Goal: Task Accomplishment & Management: Manage account settings

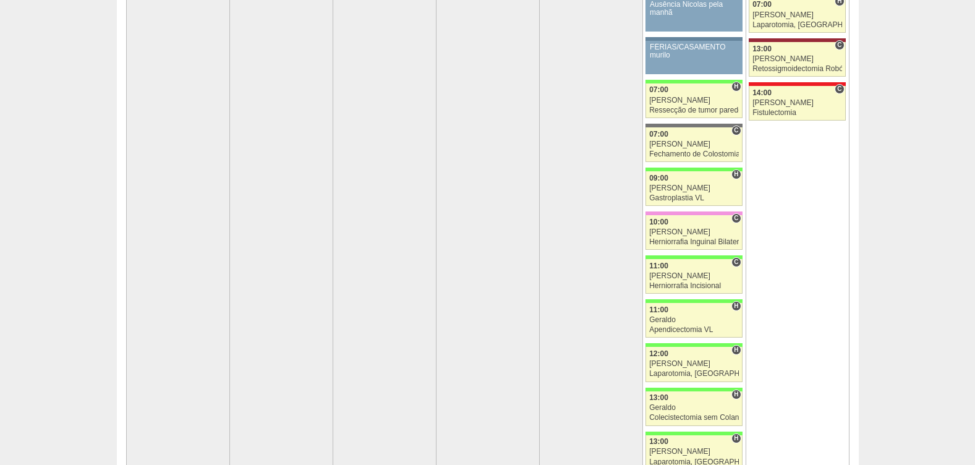
scroll to position [54, 0]
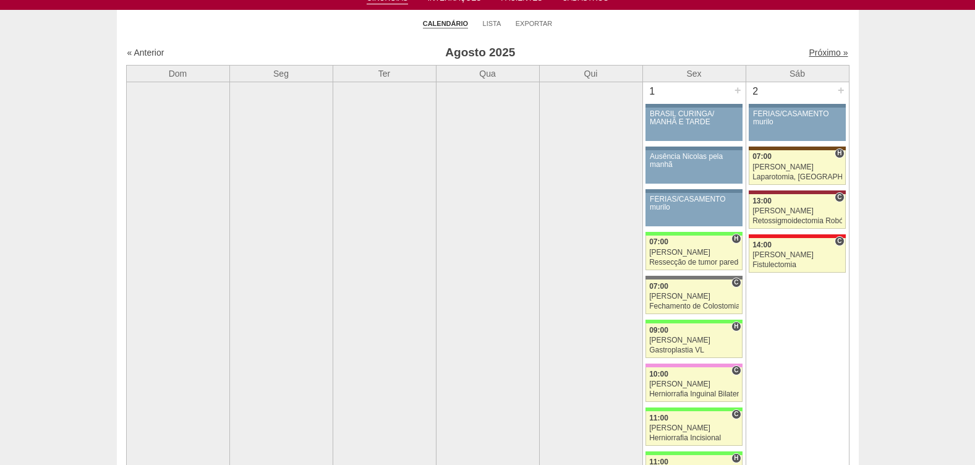
click at [821, 51] on link "Próximo »" at bounding box center [828, 53] width 39 height 10
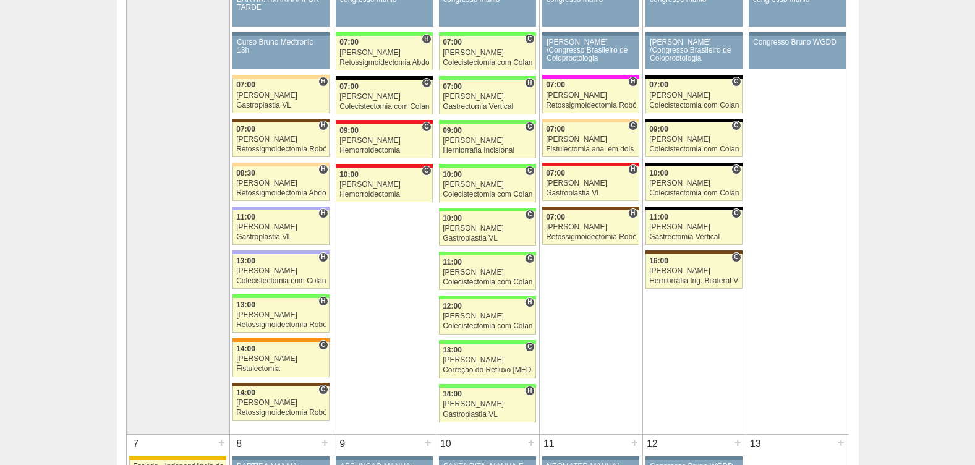
scroll to position [218, 0]
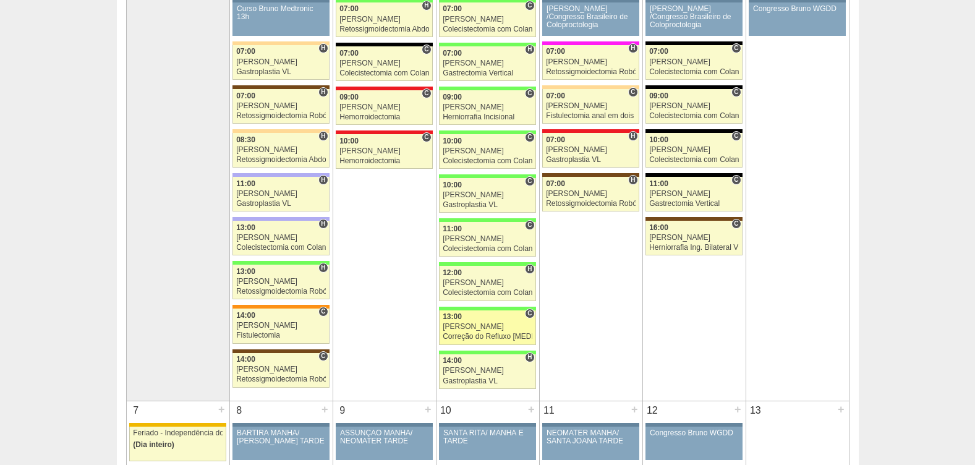
click at [453, 326] on div "[PERSON_NAME]" at bounding box center [488, 327] width 90 height 8
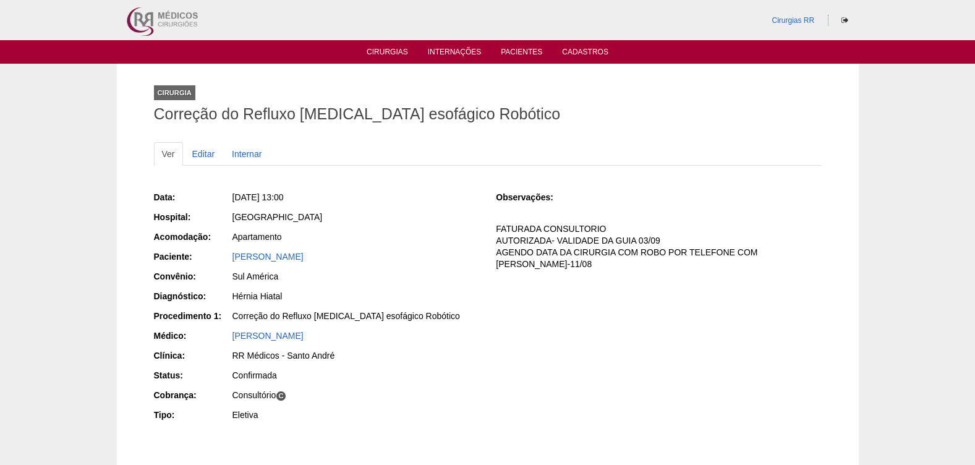
click at [385, 45] on ul "Cirurgias Internações Pacientes Cadastros" at bounding box center [487, 51] width 975 height 23
click at [389, 55] on link "Cirurgias" at bounding box center [387, 53] width 41 height 11
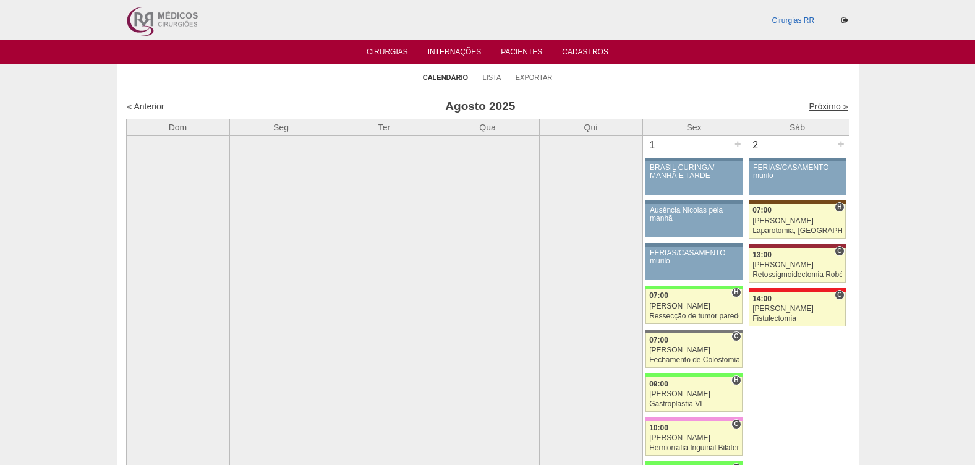
click at [821, 107] on link "Próximo »" at bounding box center [828, 106] width 39 height 10
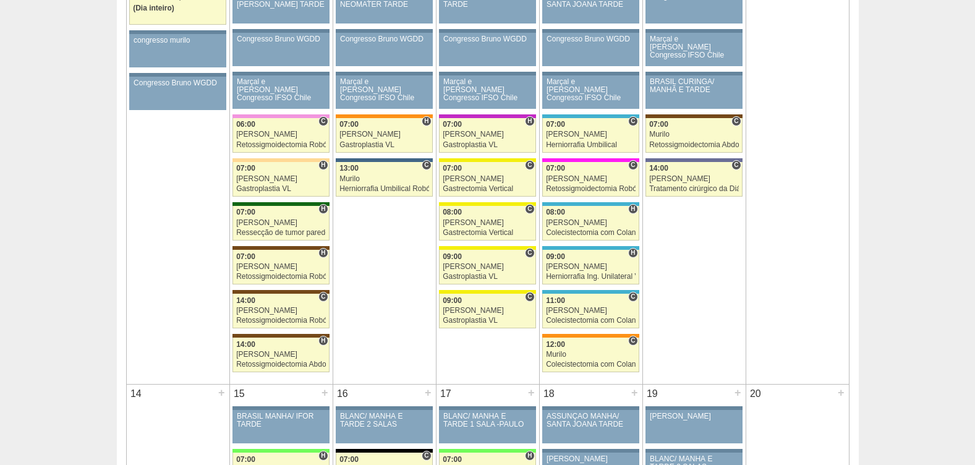
scroll to position [673, 0]
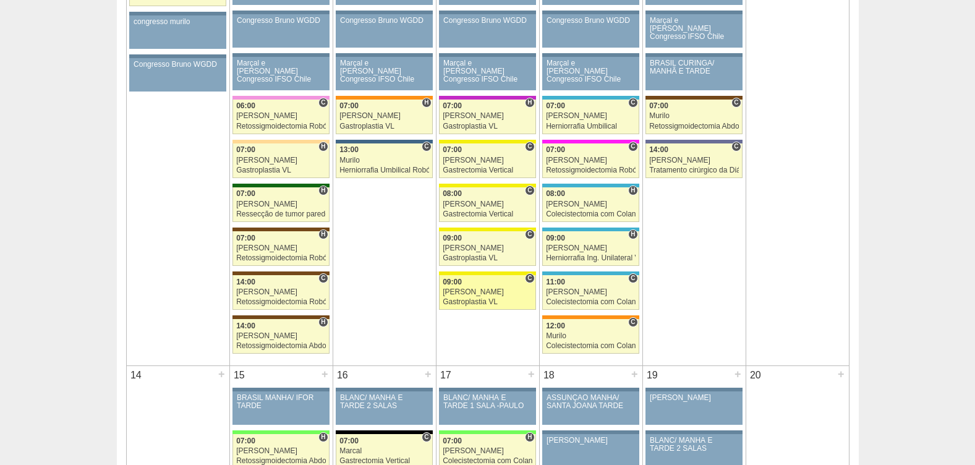
click at [484, 294] on div "Ana Paula" at bounding box center [488, 292] width 90 height 8
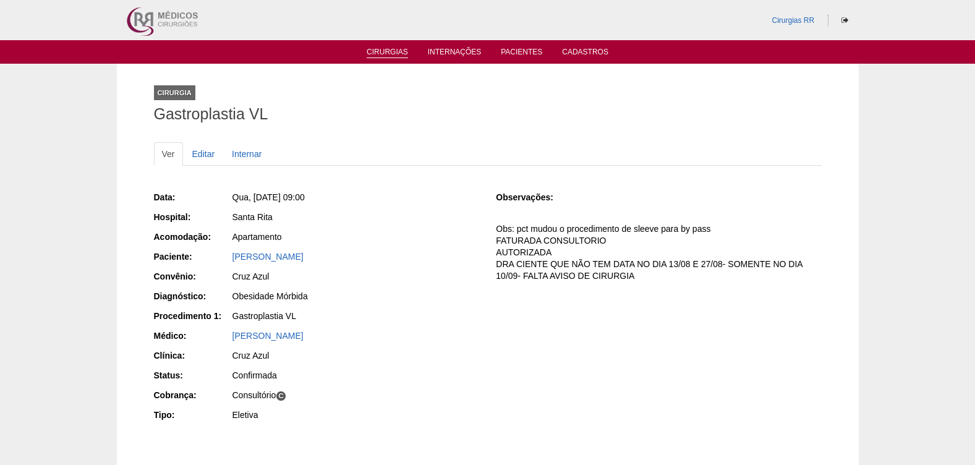
click at [392, 51] on link "Cirurgias" at bounding box center [387, 53] width 41 height 11
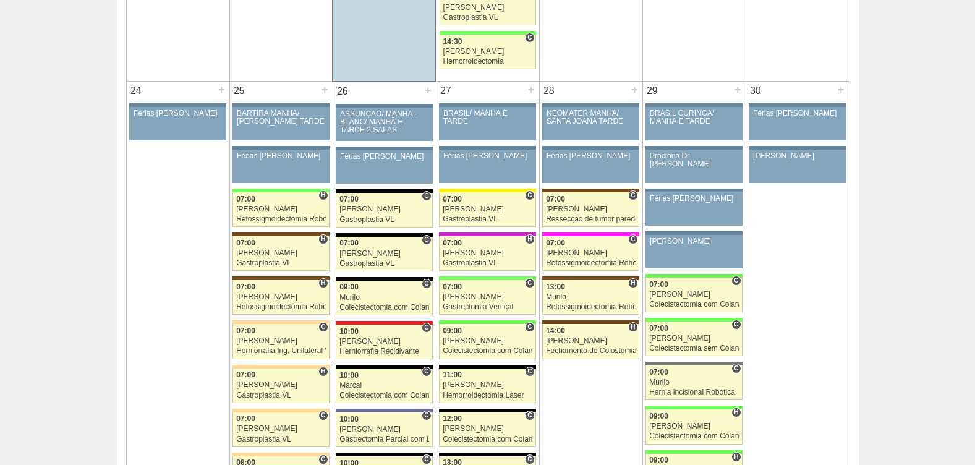
scroll to position [2794, 0]
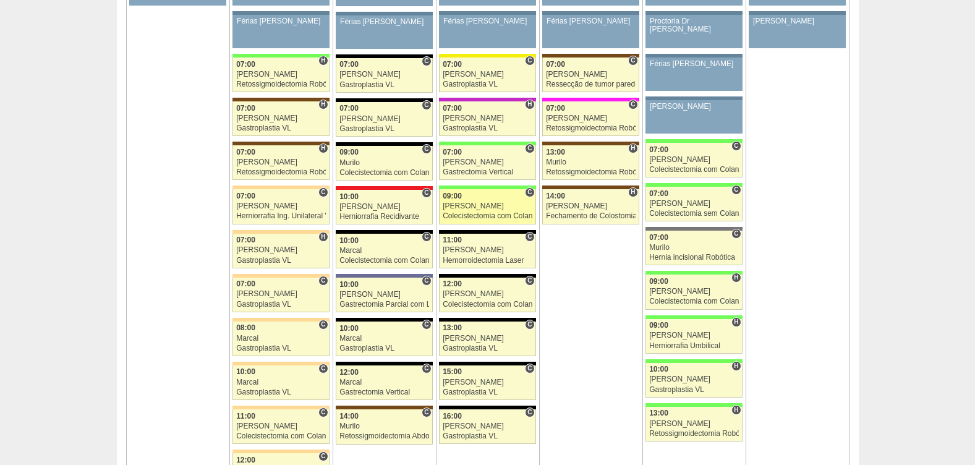
click at [452, 215] on div "Colecistectomia com Colangiografia VL" at bounding box center [488, 216] width 90 height 8
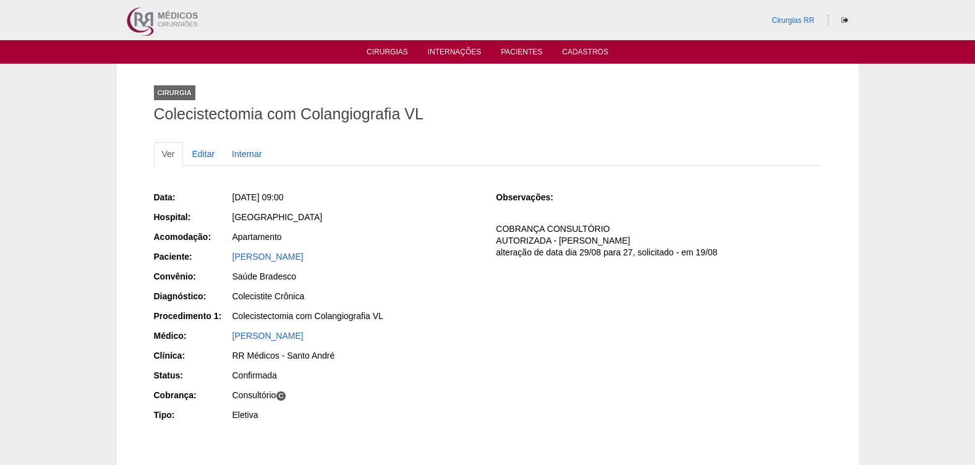
drag, startPoint x: 386, startPoint y: 255, endPoint x: 223, endPoint y: 258, distance: 163.9
click at [223, 258] on div "Paciente: GUILHERME BATELLO MIQUELINI" at bounding box center [316, 257] width 325 height 15
click at [388, 53] on link "Cirurgias" at bounding box center [387, 53] width 41 height 11
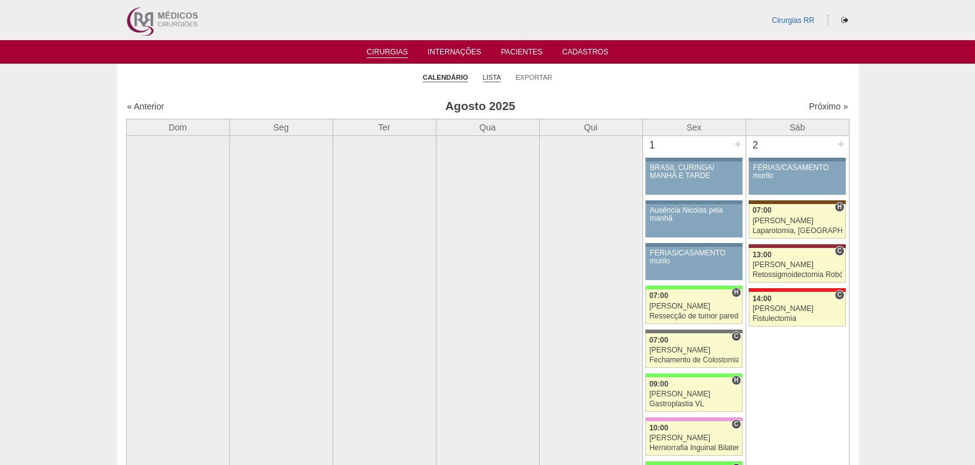
click at [492, 80] on link "Lista" at bounding box center [492, 77] width 19 height 9
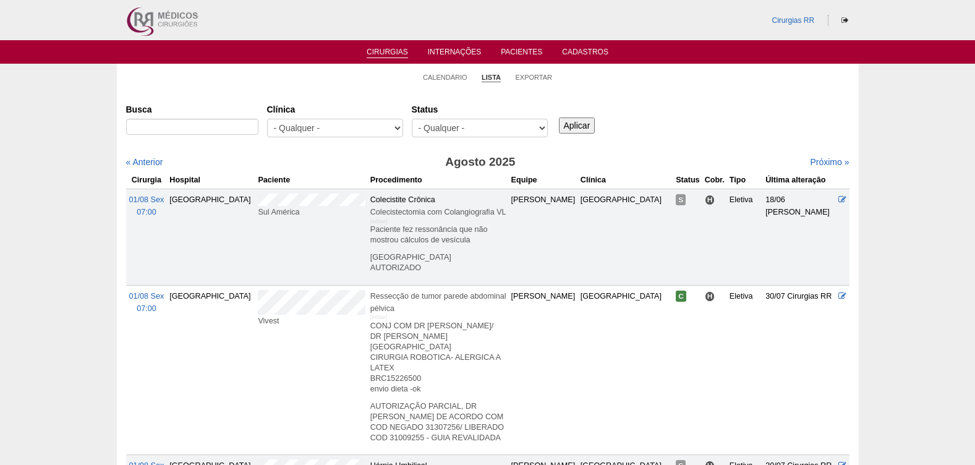
select select "resr"
click at [412, 119] on select "- Qualquer - Reservada Confirmada Suspensa Cancelada" at bounding box center [480, 128] width 136 height 19
click at [577, 122] on input "Aplicar" at bounding box center [577, 125] width 36 height 16
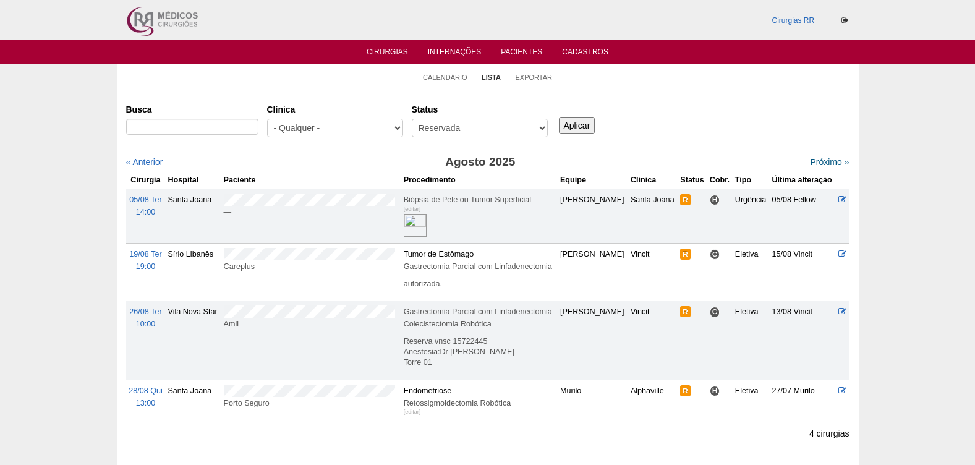
click at [814, 161] on link "Próximo »" at bounding box center [829, 162] width 39 height 10
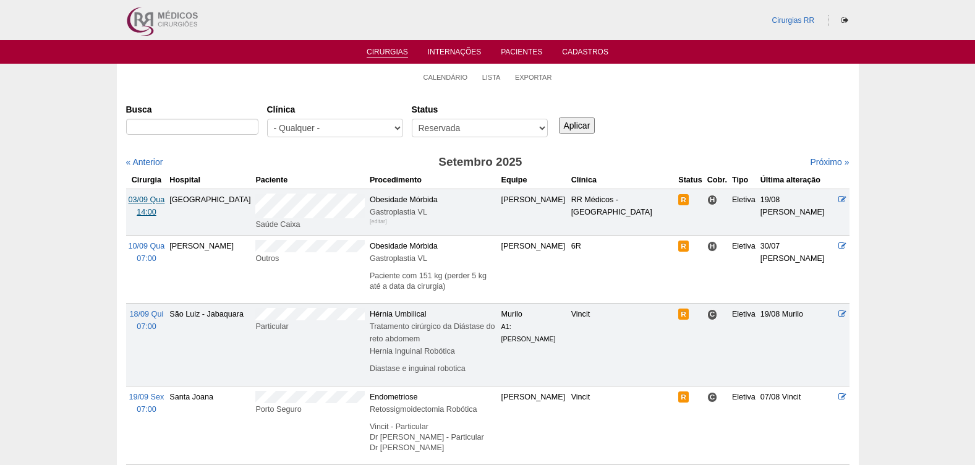
click at [148, 201] on span "03/09 Qua" at bounding box center [147, 199] width 36 height 9
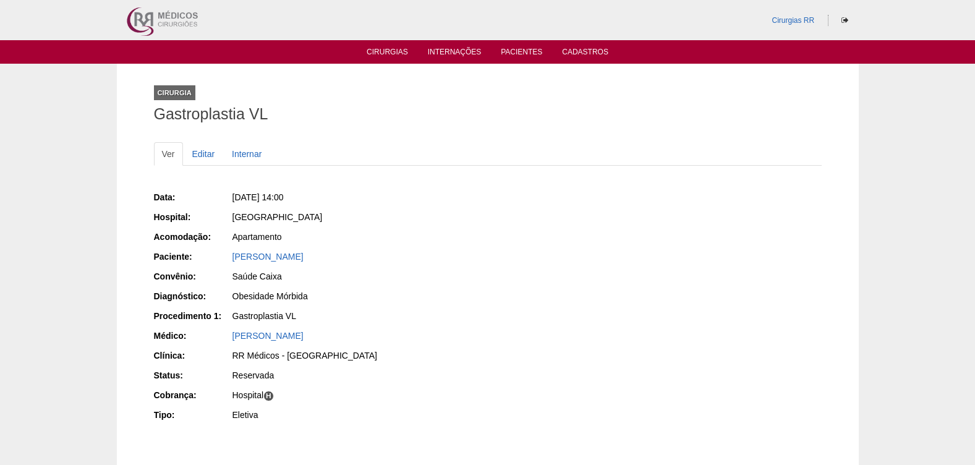
drag, startPoint x: 435, startPoint y: 260, endPoint x: 221, endPoint y: 260, distance: 213.9
click at [221, 260] on div "Paciente: [PERSON_NAME]" at bounding box center [316, 257] width 325 height 15
copy div "Paciente: [PERSON_NAME]"
drag, startPoint x: 354, startPoint y: 199, endPoint x: 255, endPoint y: 202, distance: 99.0
click at [255, 202] on div "Qua, 03/09/2025 - 14:00" at bounding box center [355, 197] width 247 height 12
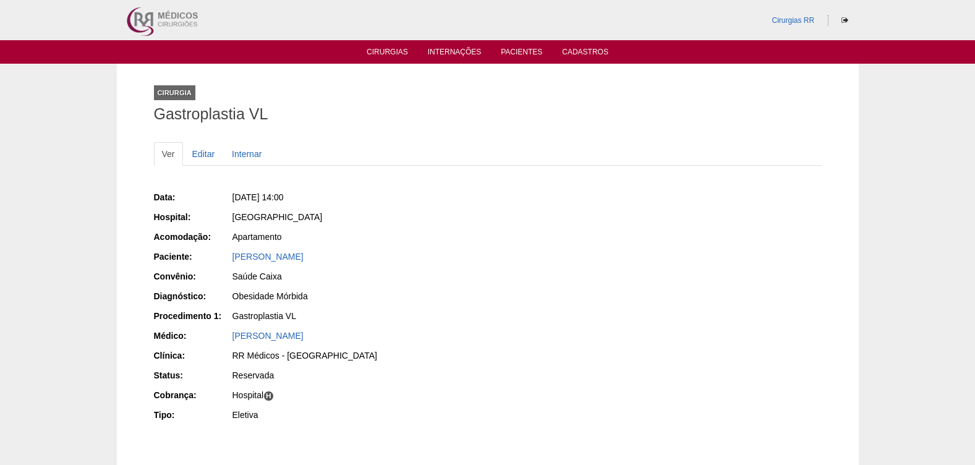
copy span "03/09/2025 - 14:00"
click at [197, 158] on link "Editar" at bounding box center [203, 153] width 39 height 23
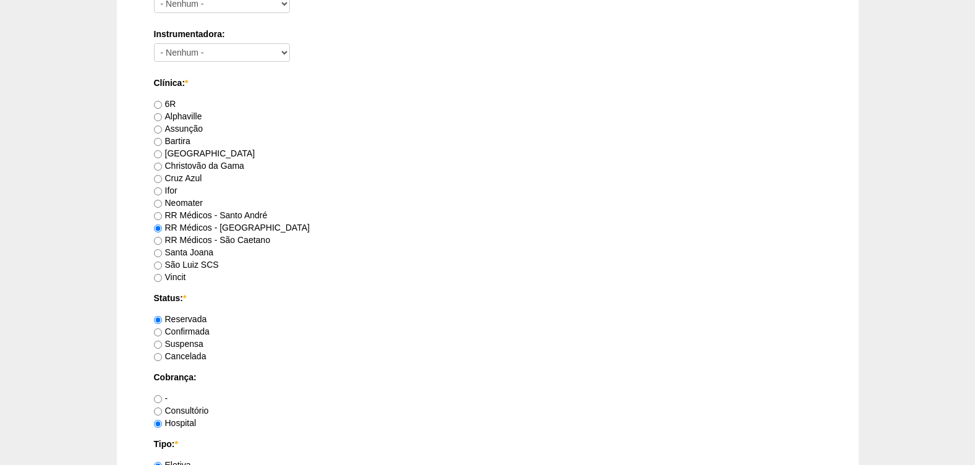
scroll to position [718, 0]
click at [181, 328] on label "Confirmada" at bounding box center [182, 329] width 56 height 10
click at [162, 328] on input "Confirmada" at bounding box center [158, 330] width 8 height 8
radio input "true"
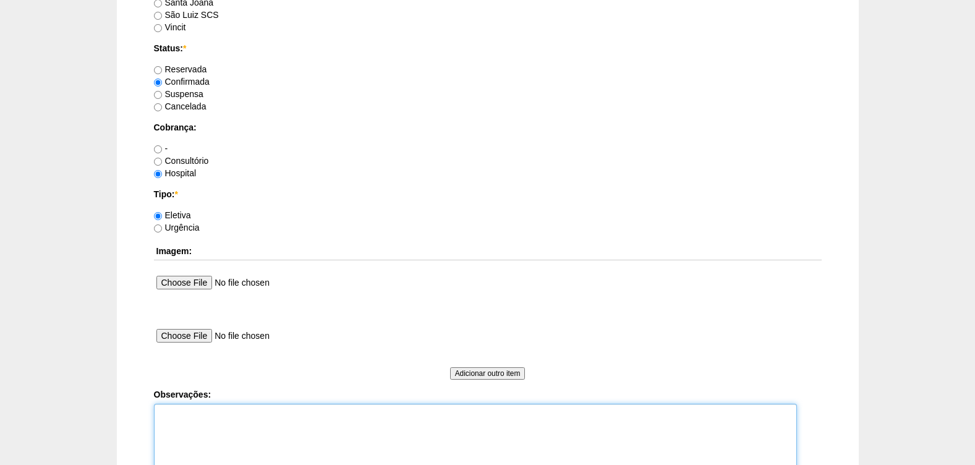
click at [182, 426] on textarea "Observações:" at bounding box center [475, 438] width 643 height 68
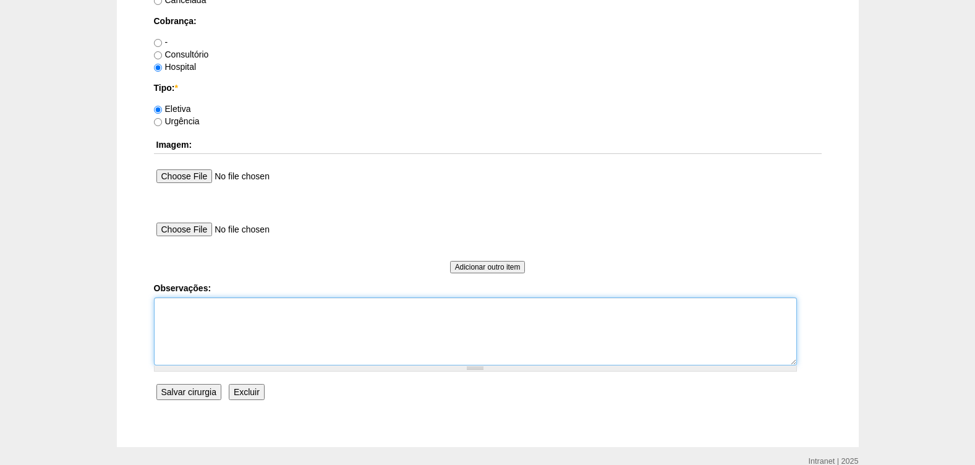
scroll to position [1089, 0]
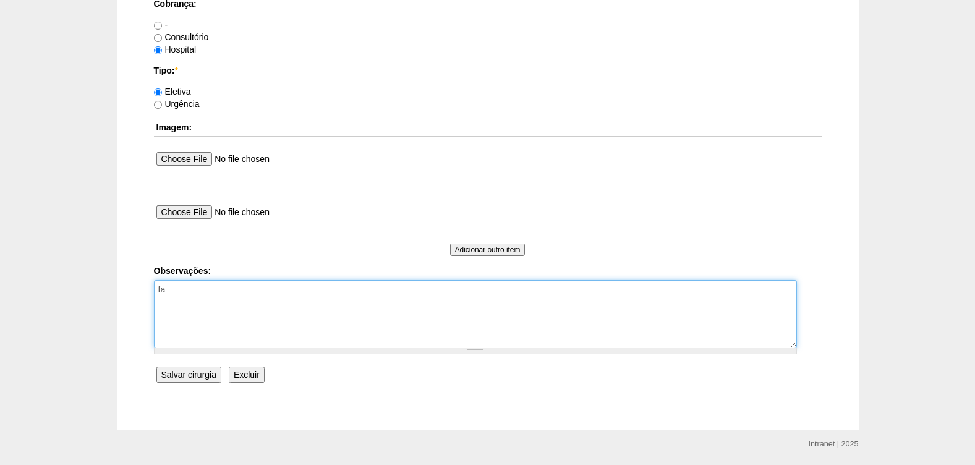
type textarea "f"
paste textarea "BRC15602021-"
type textarea "FATURADA HOSPITAL BRC15602021"
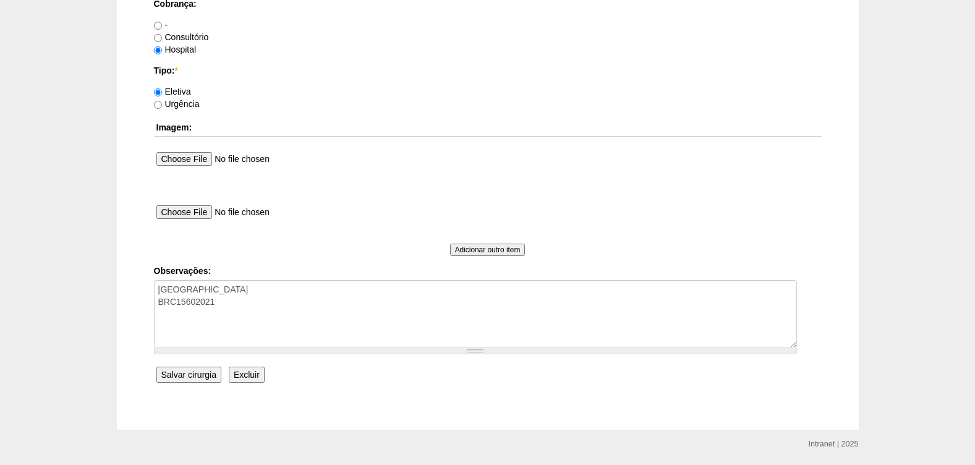
click at [185, 375] on input "Salvar cirurgia" at bounding box center [188, 375] width 65 height 16
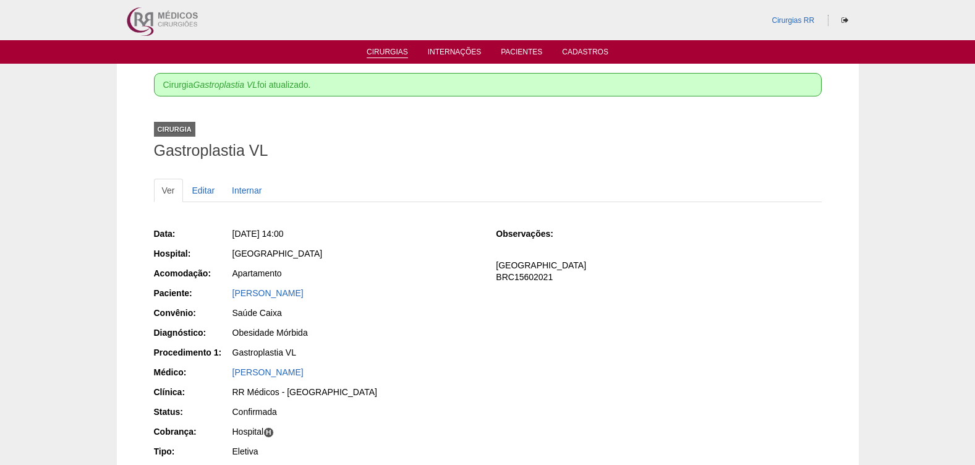
click at [391, 51] on link "Cirurgias" at bounding box center [387, 53] width 41 height 11
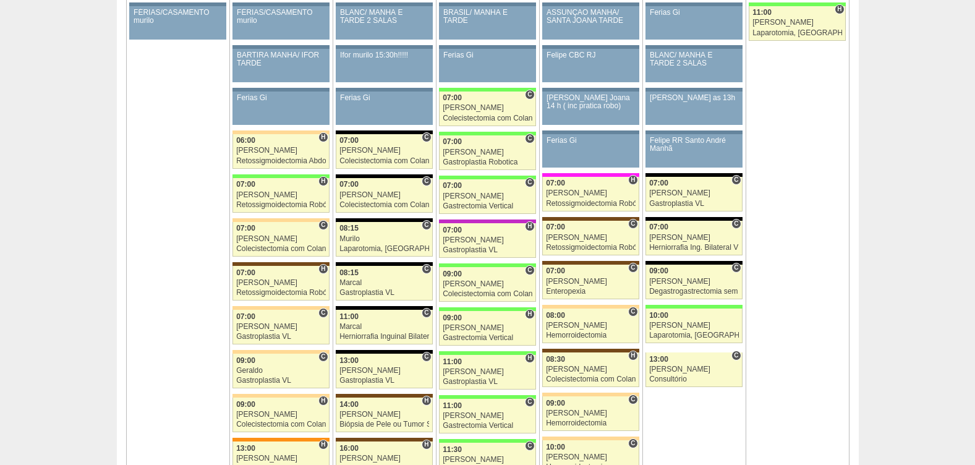
scroll to position [713, 0]
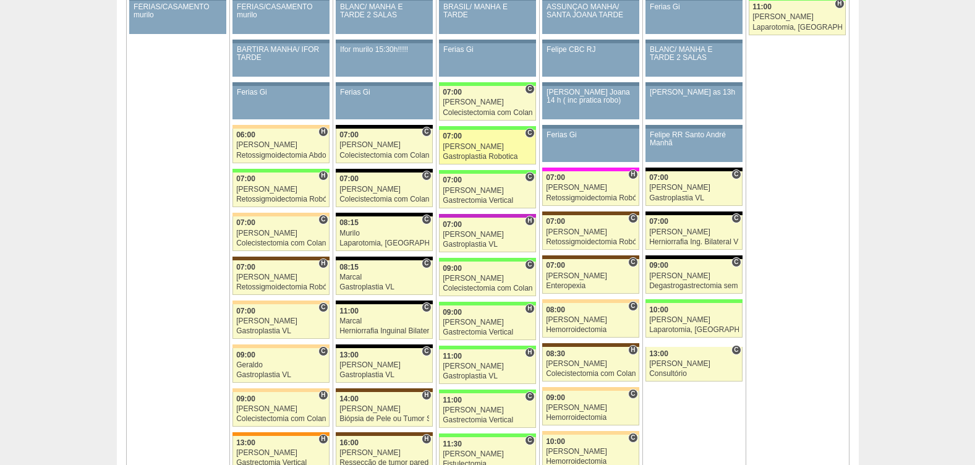
click at [476, 146] on div "[PERSON_NAME]" at bounding box center [488, 147] width 90 height 8
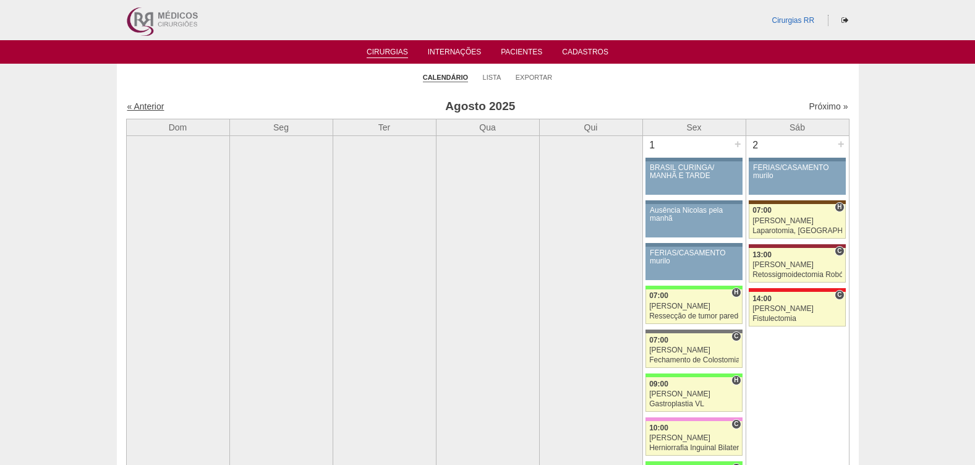
click at [154, 105] on link "« Anterior" at bounding box center [145, 106] width 37 height 10
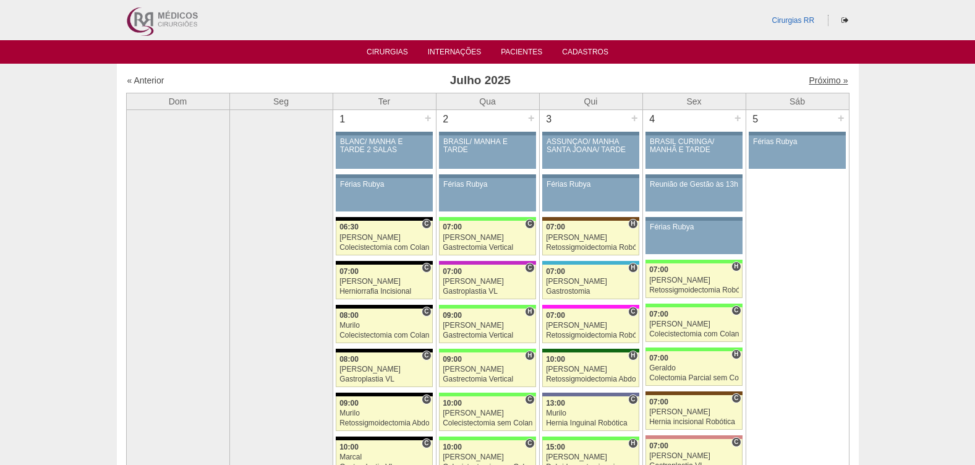
click at [812, 81] on link "Próximo »" at bounding box center [828, 80] width 39 height 10
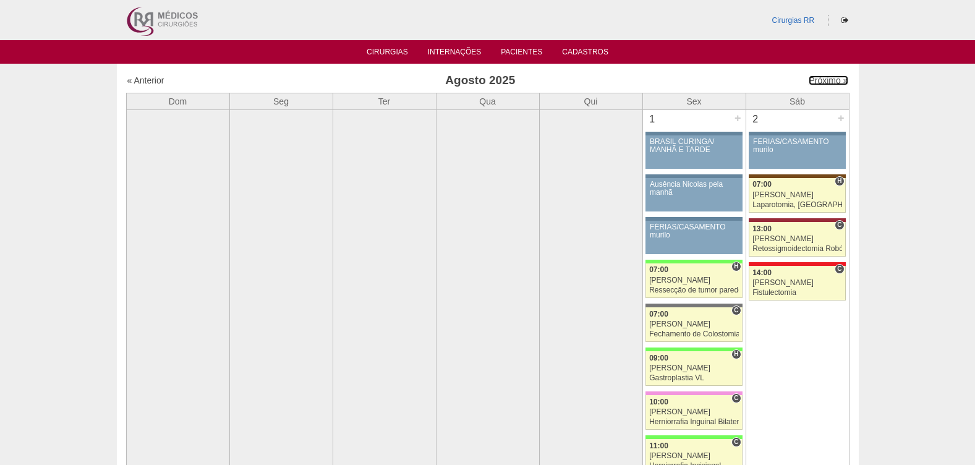
click at [812, 81] on link "Próximo »" at bounding box center [828, 80] width 39 height 10
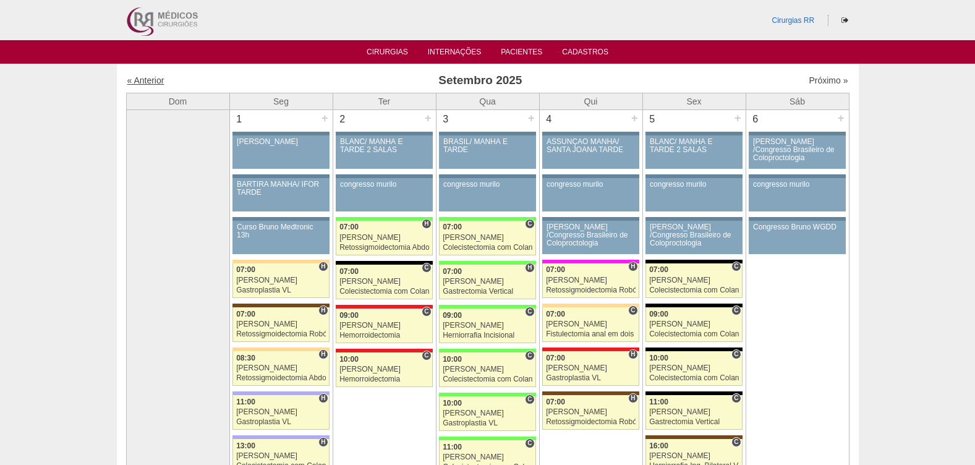
click at [142, 83] on link "« Anterior" at bounding box center [145, 80] width 37 height 10
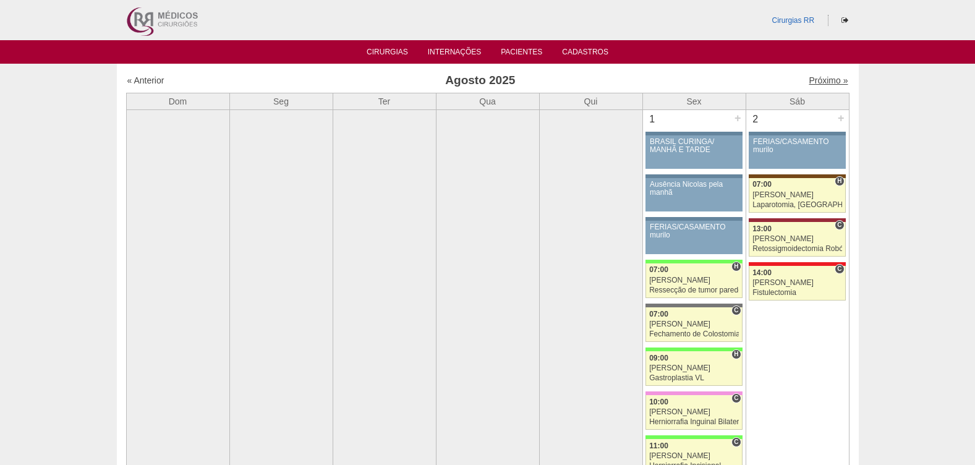
click at [817, 82] on link "Próximo »" at bounding box center [828, 80] width 39 height 10
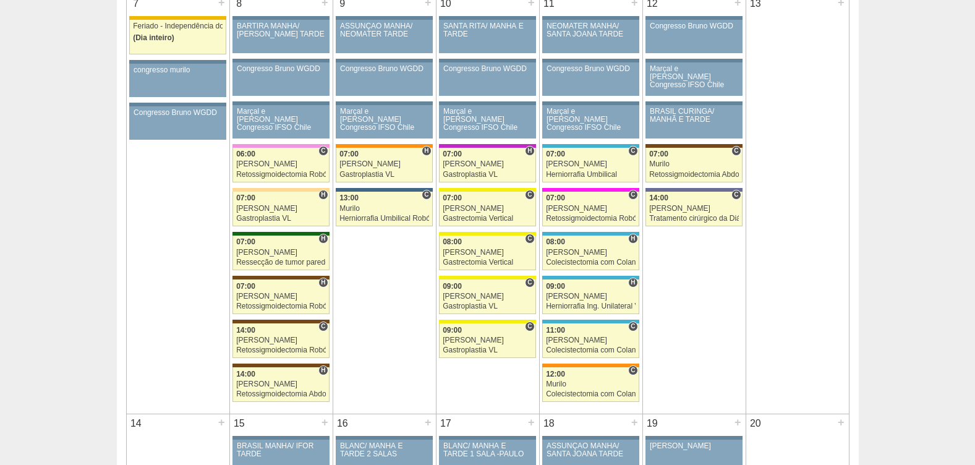
scroll to position [633, 0]
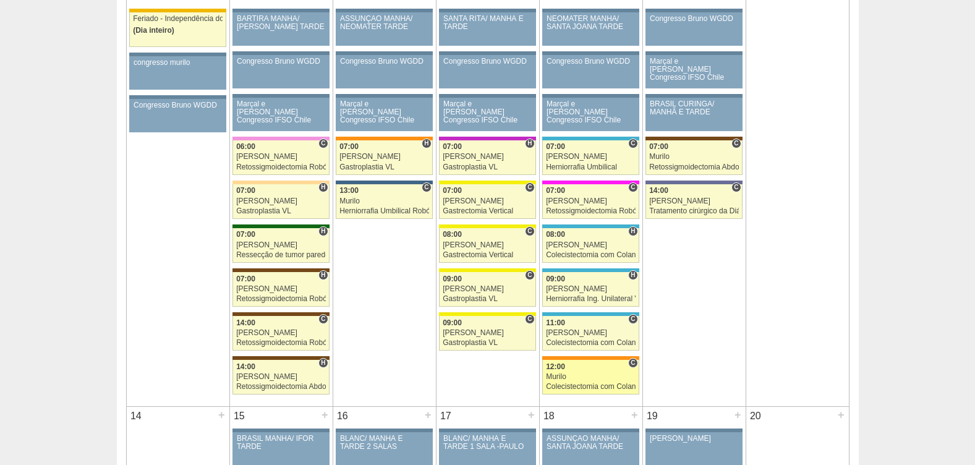
click at [572, 373] on div "Murilo" at bounding box center [591, 377] width 90 height 8
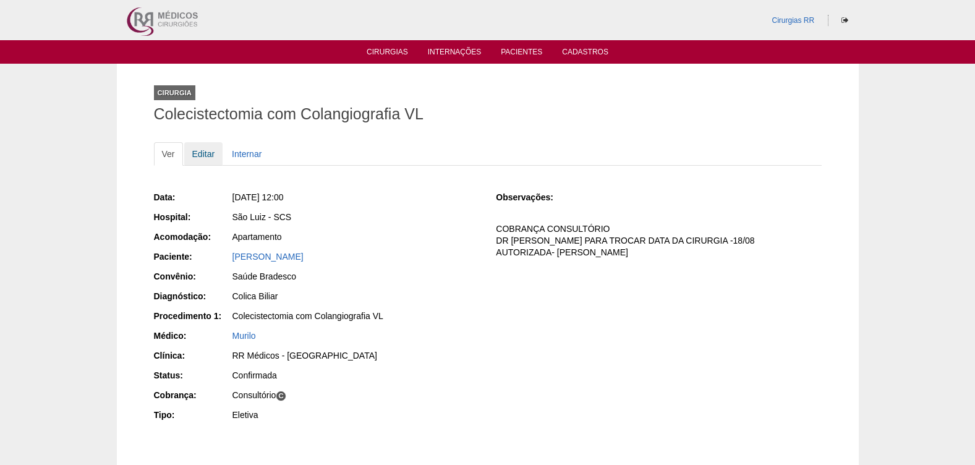
click at [203, 152] on link "Editar" at bounding box center [203, 153] width 39 height 23
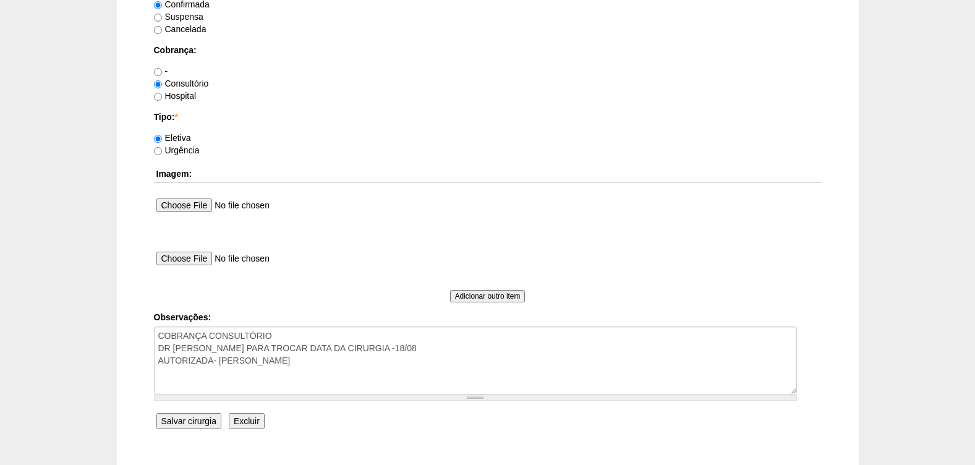
scroll to position [1059, 0]
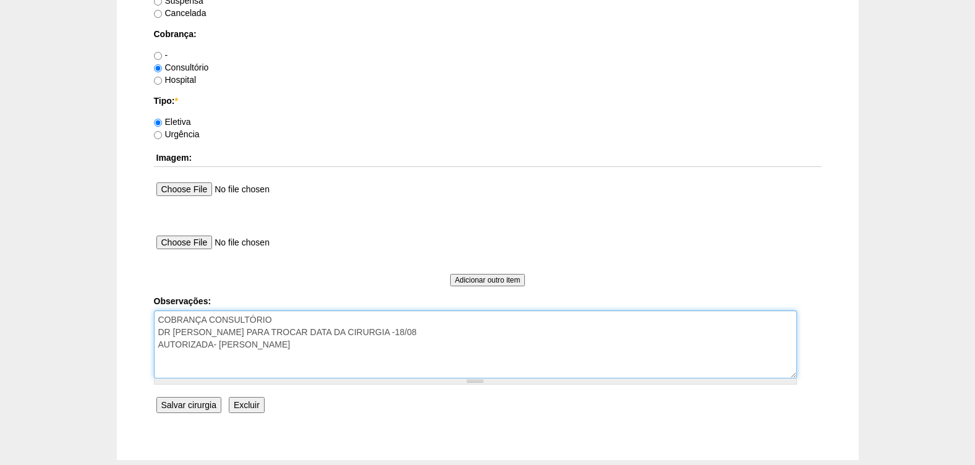
click at [297, 352] on textarea "COBRANÇA CONSULTÓRIO DR PEDE PARA TROCAR DATA DA CIRURGIA -18/08 AUTORIZADA- BR…" at bounding box center [475, 344] width 643 height 68
paste textarea "SCC15739960."
type textarea "COBRANÇA CONSULTÓRIO DR PEDE PARA TROCAR DATA DA CIRURGIA -18/08 AUTORIZADA- BR…"
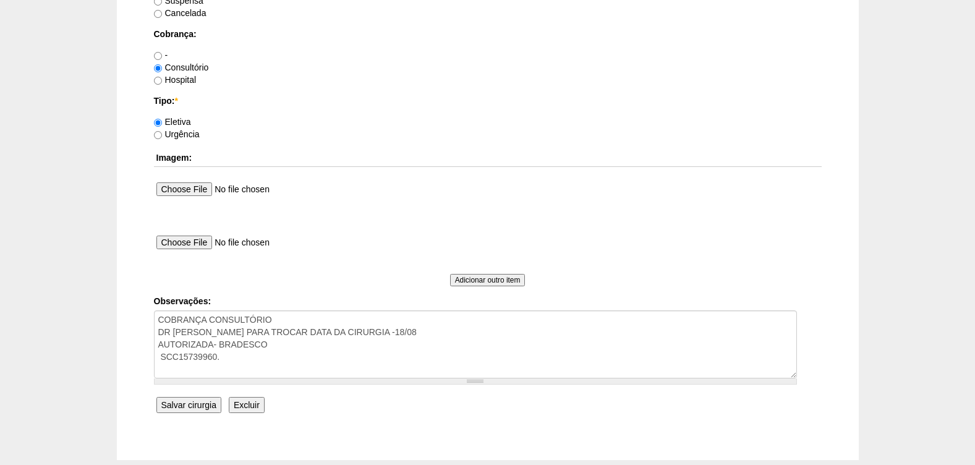
click at [181, 402] on input "Salvar cirurgia" at bounding box center [188, 405] width 65 height 16
